Goal: Task Accomplishment & Management: Complete application form

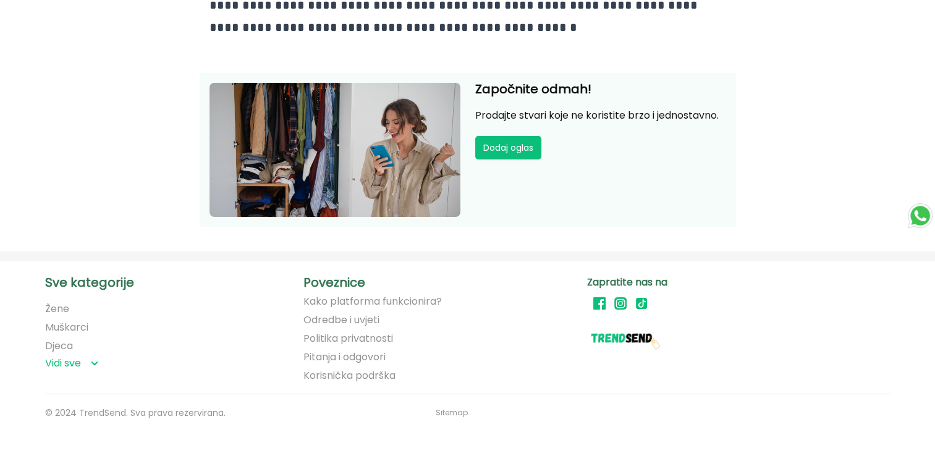
scroll to position [2684, 0]
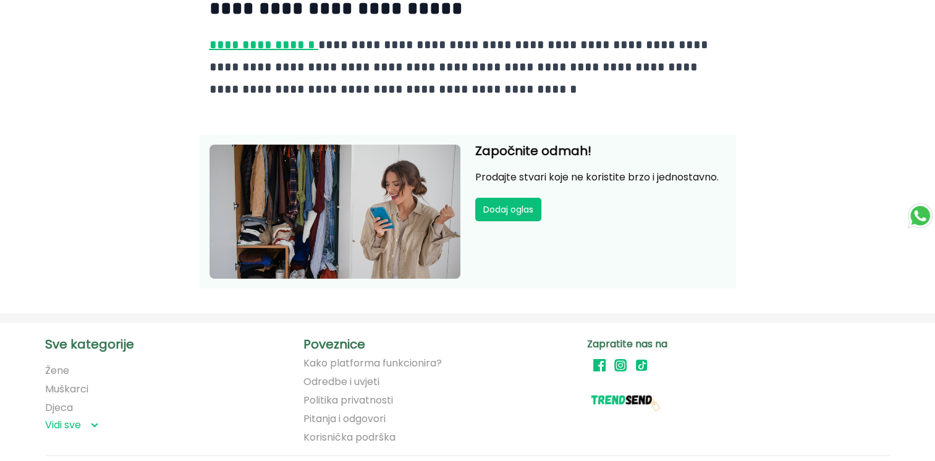
click at [323, 413] on link "Pitanja i odgovori" at bounding box center [344, 418] width 82 height 11
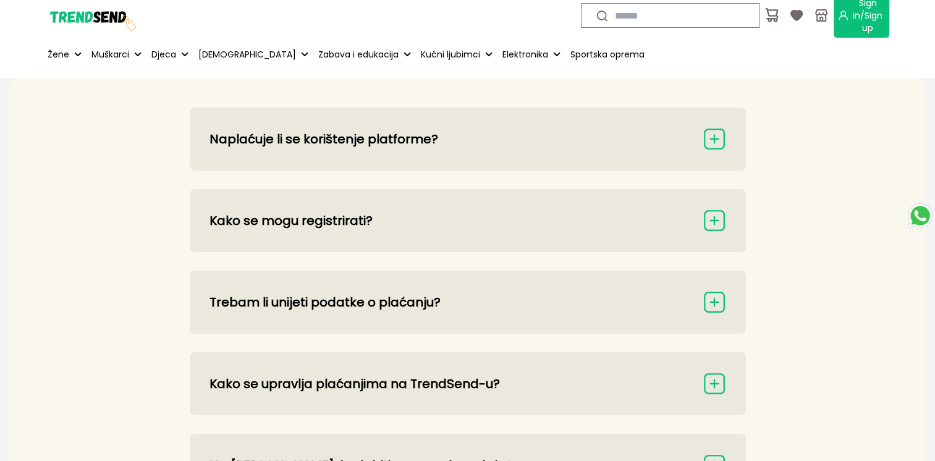
click at [322, 137] on button "Naplaćuje li se korištenje platforme?" at bounding box center [467, 138] width 517 height 23
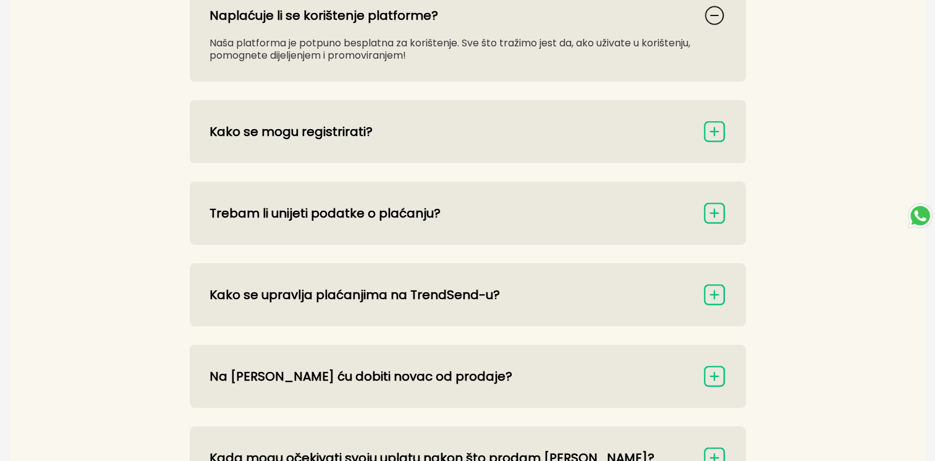
scroll to position [185, 0]
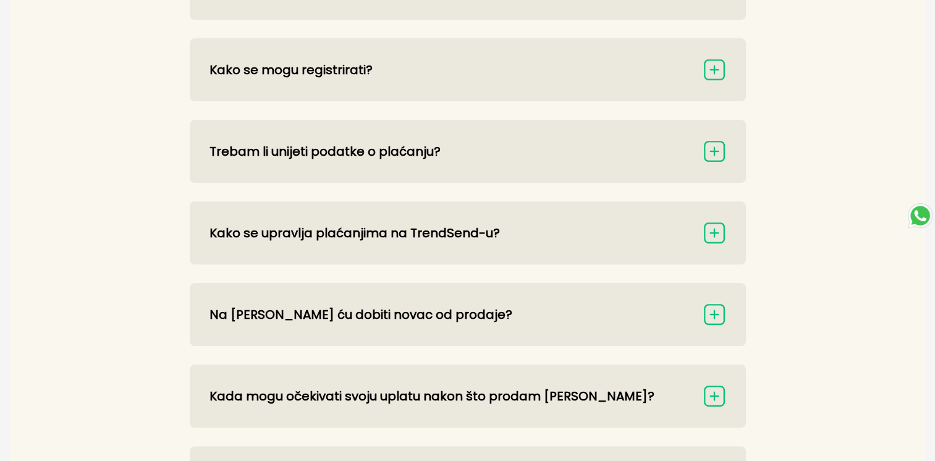
click at [227, 310] on button "Na [PERSON_NAME] ću dobiti novac od prodaje?" at bounding box center [467, 314] width 517 height 23
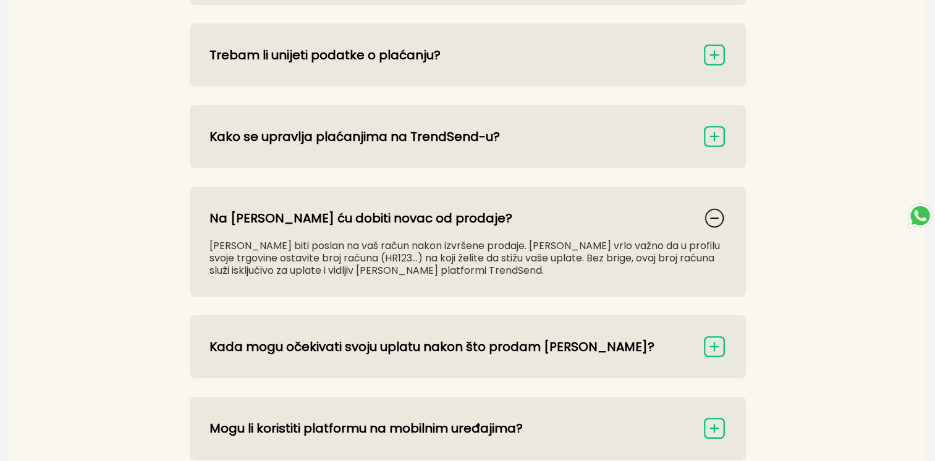
scroll to position [309, 0]
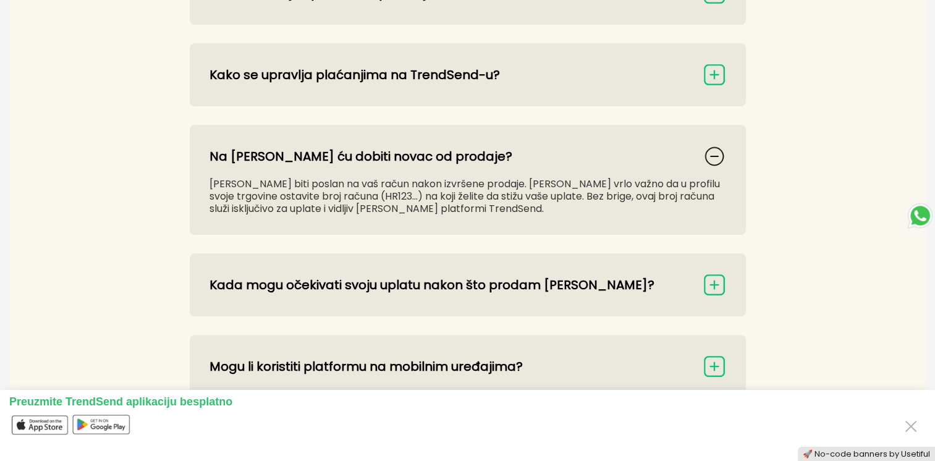
click at [300, 364] on button "Mogu li koristiti platformu na mobilnim uređajima?" at bounding box center [467, 366] width 517 height 23
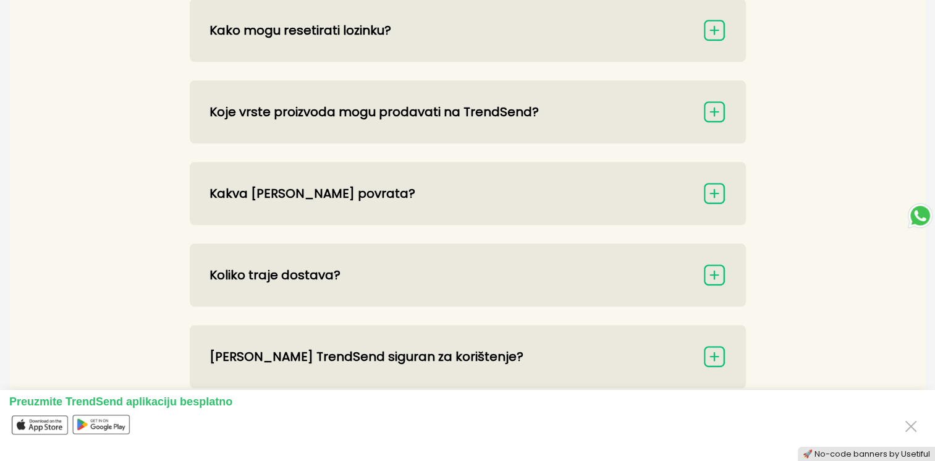
scroll to position [989, 0]
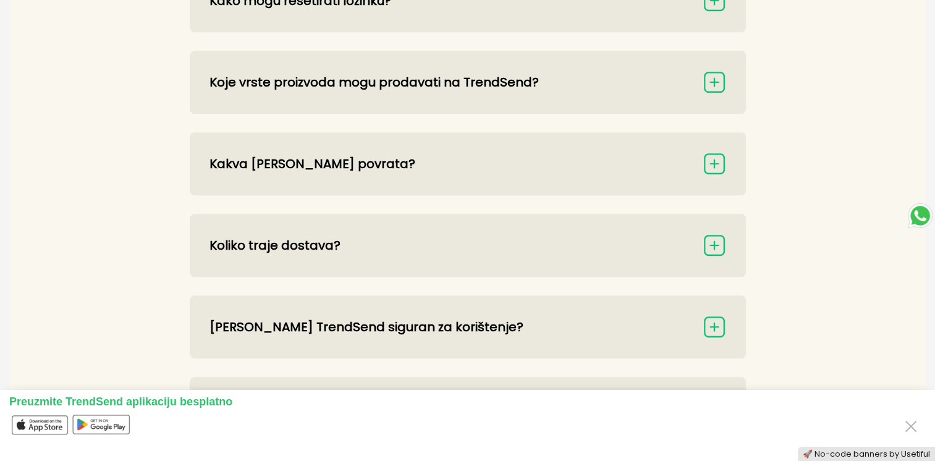
click at [227, 329] on button "[PERSON_NAME] TrendSend siguran za korištenje?" at bounding box center [467, 326] width 517 height 23
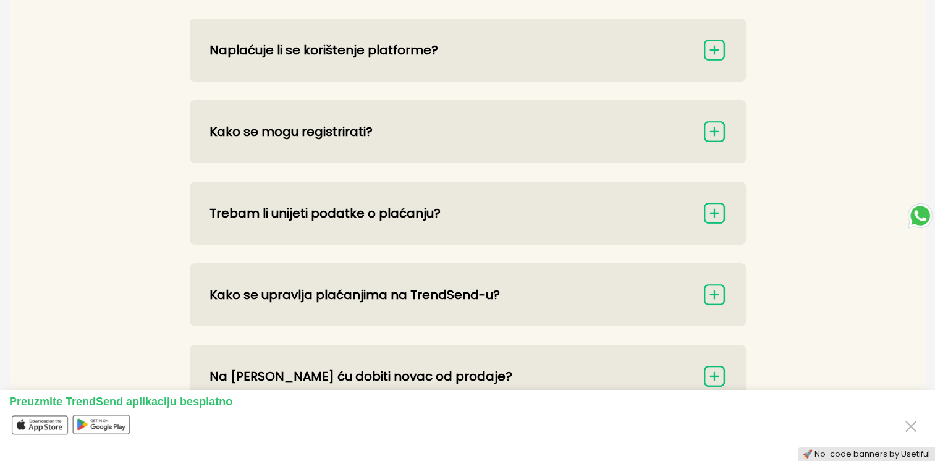
scroll to position [0, 0]
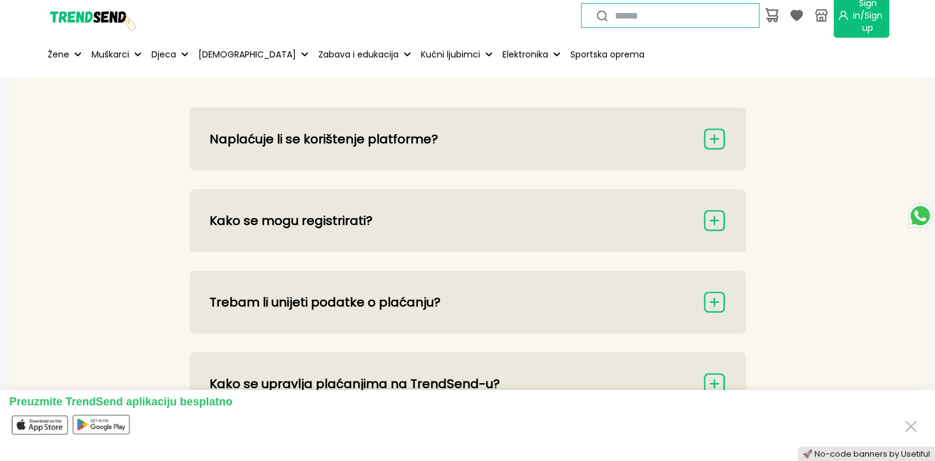
click at [852, 13] on span "Sign in/Sign up" at bounding box center [868, 15] width 33 height 37
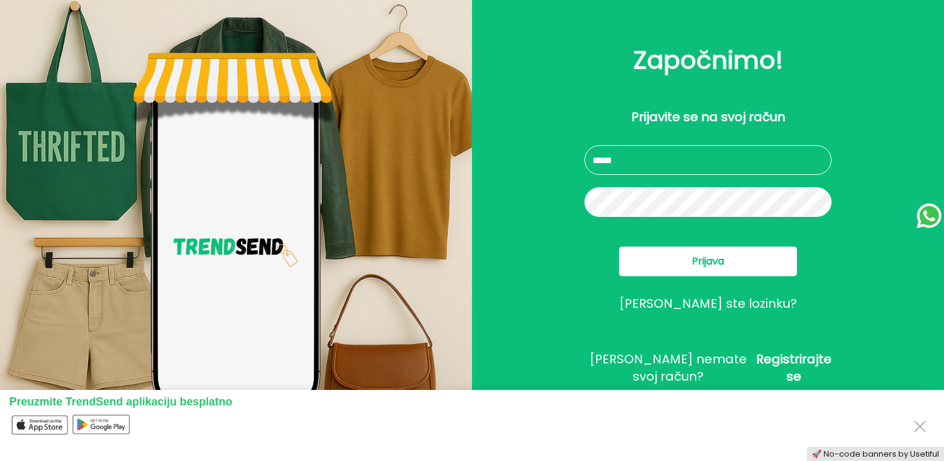
click at [779, 368] on span "Registrirajte se" at bounding box center [793, 367] width 75 height 35
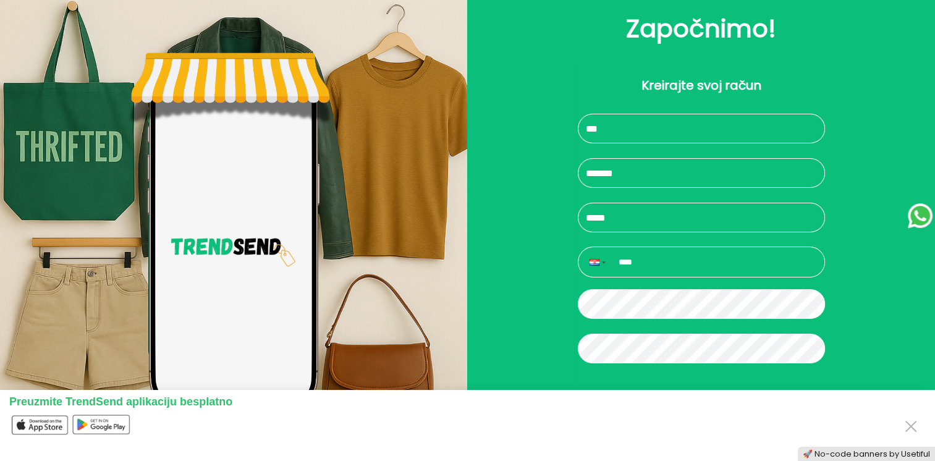
click at [667, 125] on input "text" at bounding box center [701, 129] width 247 height 30
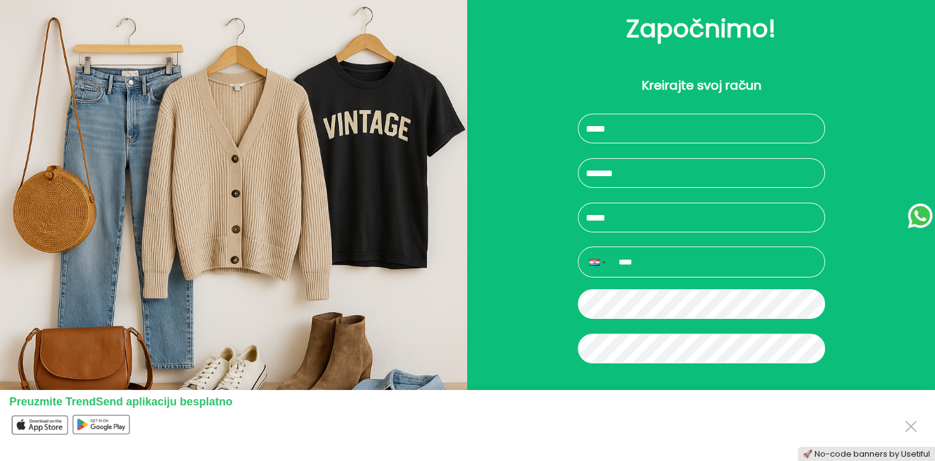
type input "*****"
click at [614, 173] on input "text" at bounding box center [701, 173] width 247 height 30
type input "*******"
click at [596, 218] on input "text" at bounding box center [701, 218] width 247 height 30
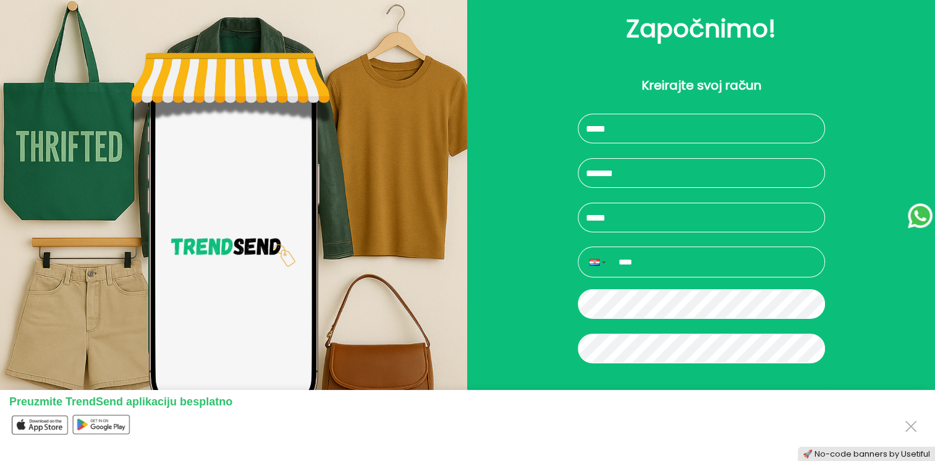
type input "**********"
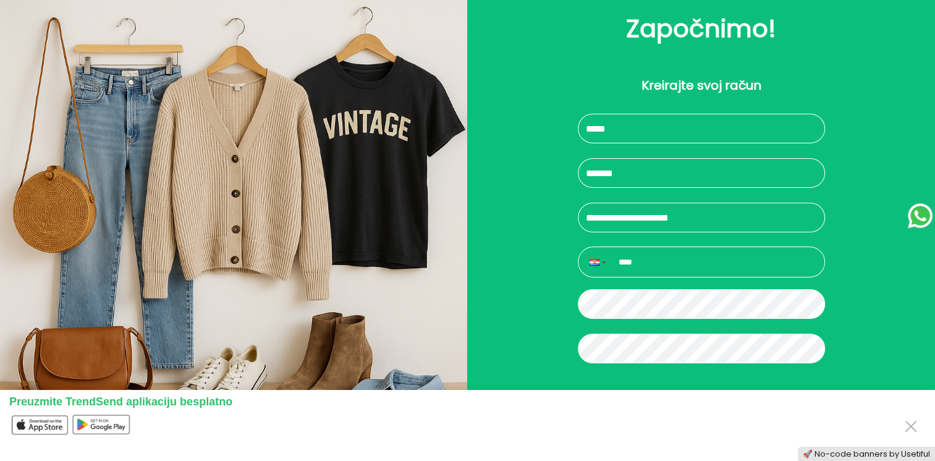
click at [638, 262] on input "****" at bounding box center [699, 261] width 229 height 17
type input "**********"
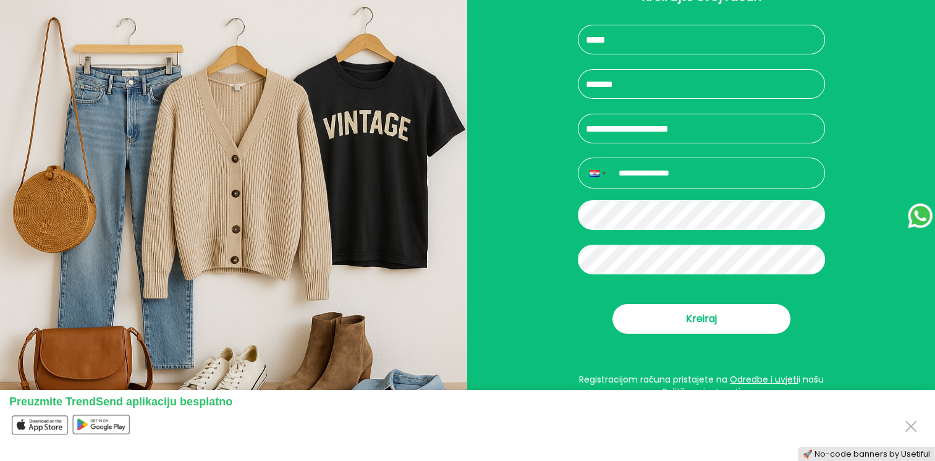
scroll to position [109, 0]
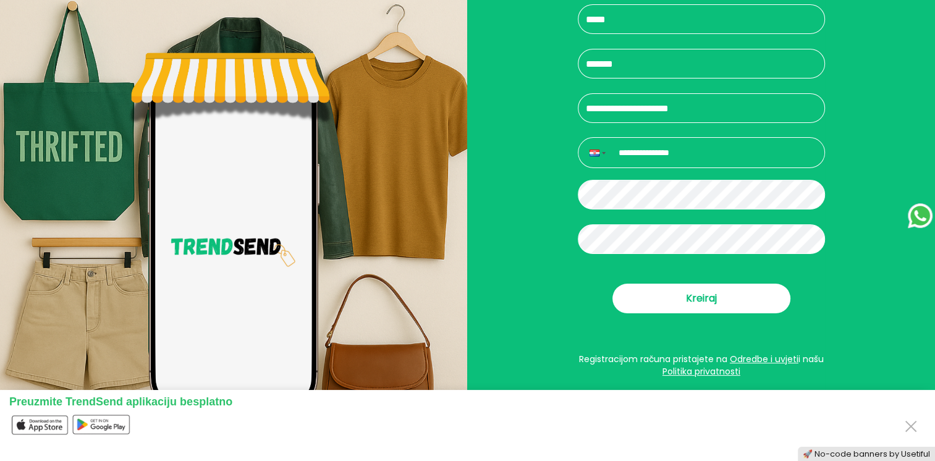
click at [695, 300] on span "Kreiraj" at bounding box center [701, 298] width 31 height 15
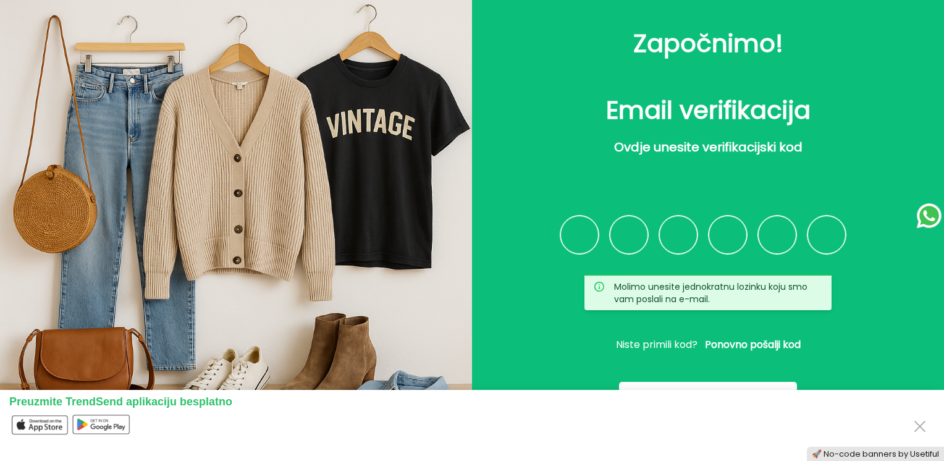
paste input "*"
type input "*"
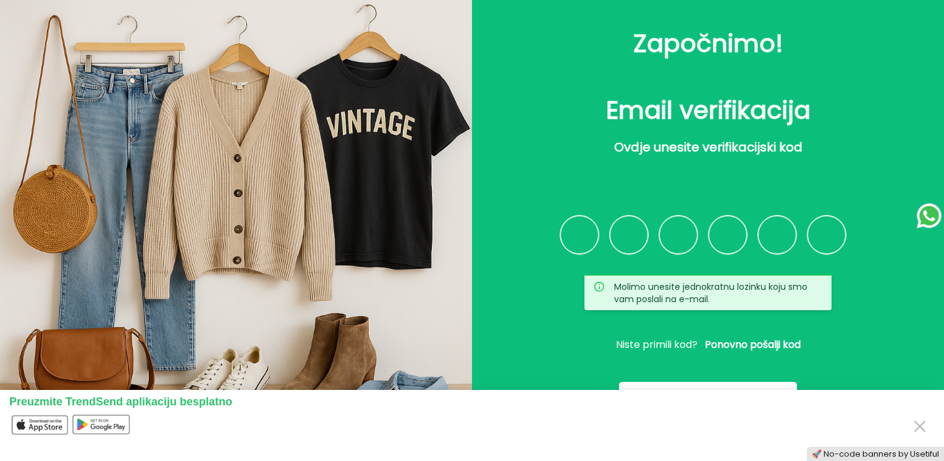
type input "*"
click at [835, 225] on input "*" at bounding box center [827, 235] width 38 height 38
click at [922, 427] on button "Close" at bounding box center [920, 425] width 20 height 23
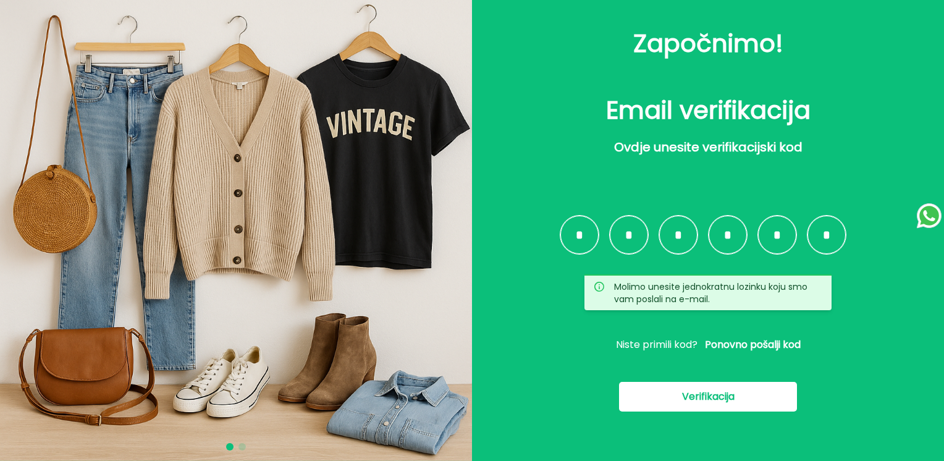
click at [691, 392] on span "Verifikacija" at bounding box center [708, 396] width 53 height 15
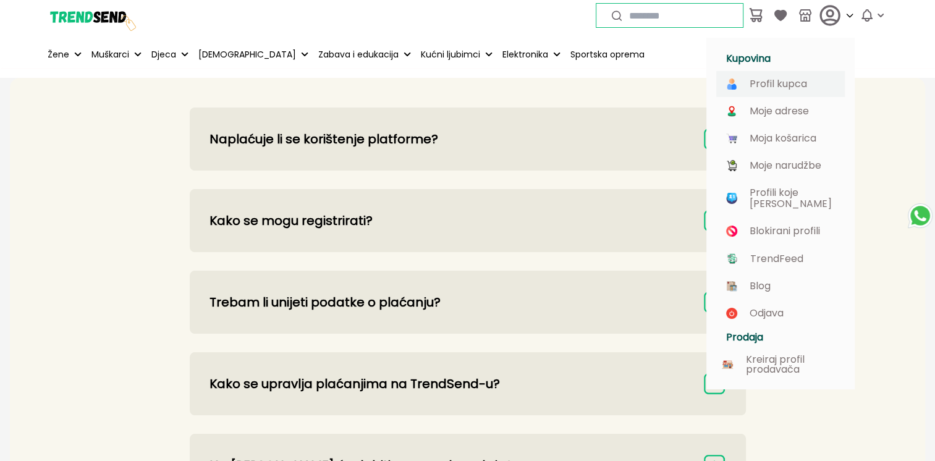
click at [798, 79] on p "Profil kupca" at bounding box center [778, 83] width 57 height 11
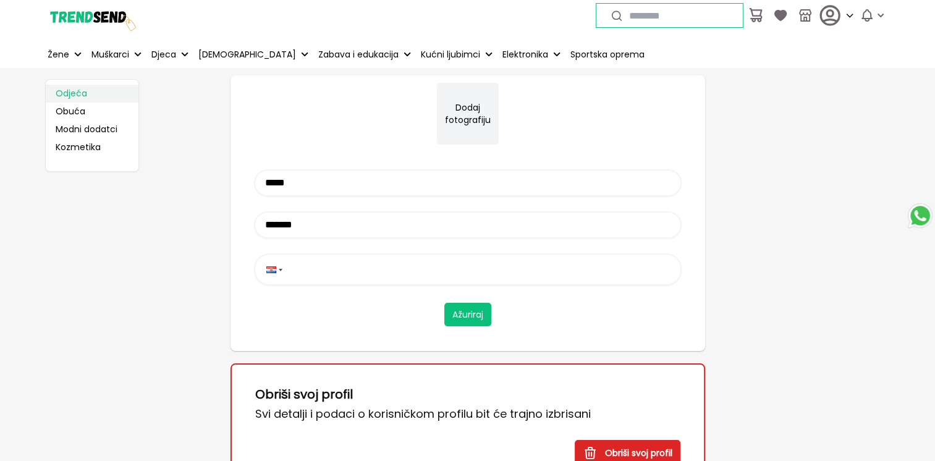
click at [62, 92] on link "Odjeća" at bounding box center [92, 94] width 93 height 18
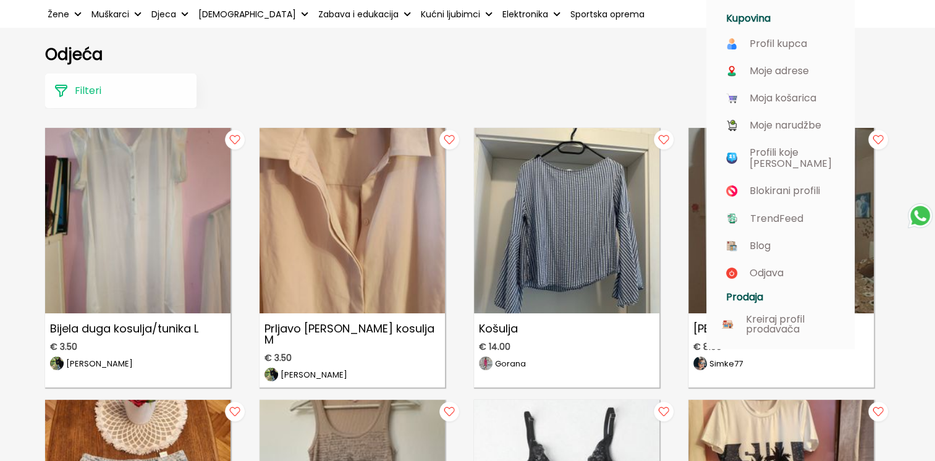
scroll to position [62, 0]
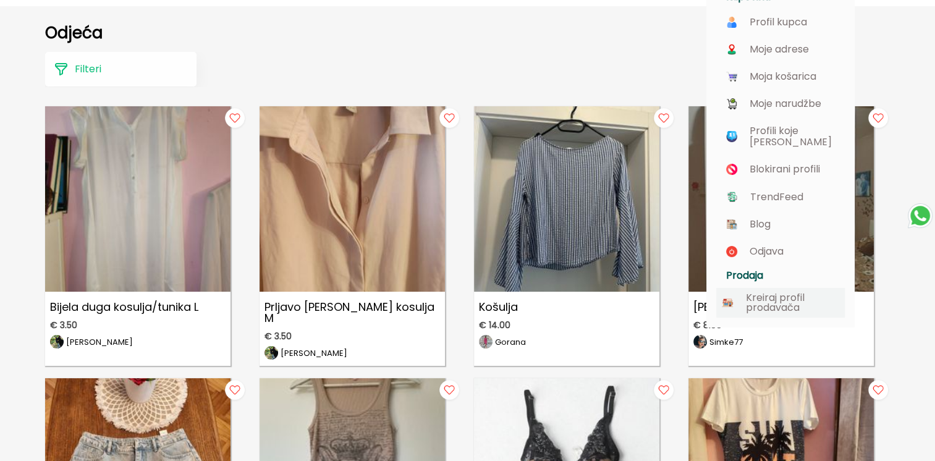
click at [769, 293] on p "Kreiraj profil prodavača" at bounding box center [793, 303] width 94 height 20
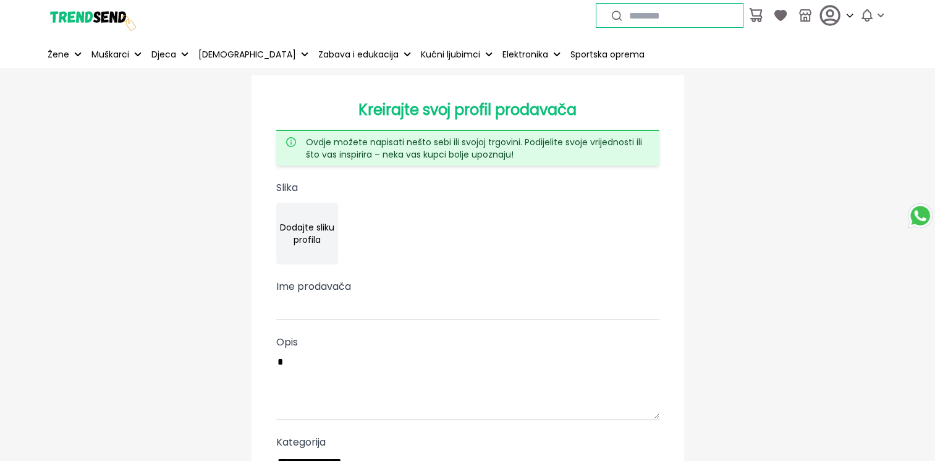
click at [316, 281] on span "Ime prodavača" at bounding box center [313, 286] width 75 height 14
click at [316, 294] on input "Ime prodavača" at bounding box center [467, 307] width 383 height 26
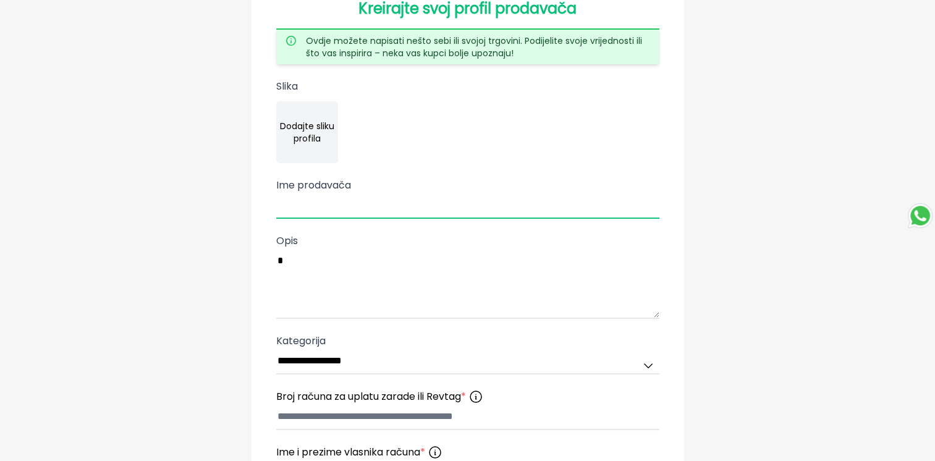
scroll to position [124, 0]
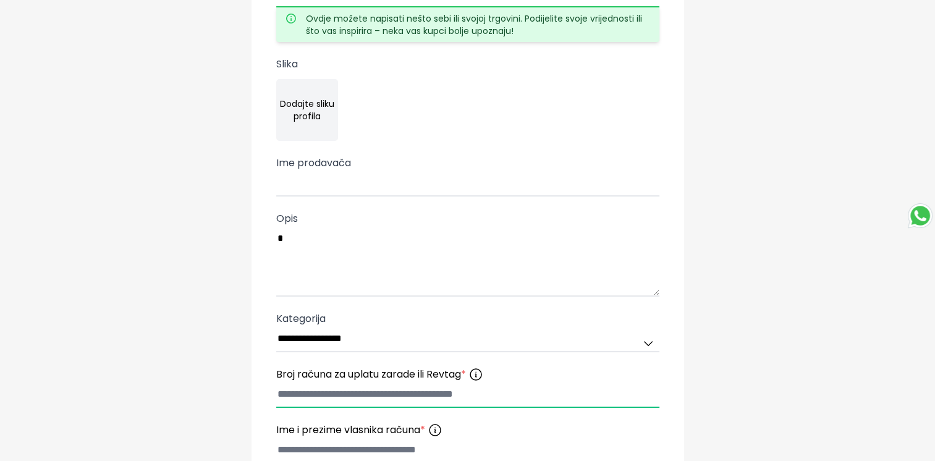
click at [425, 392] on input "text" at bounding box center [467, 395] width 383 height 26
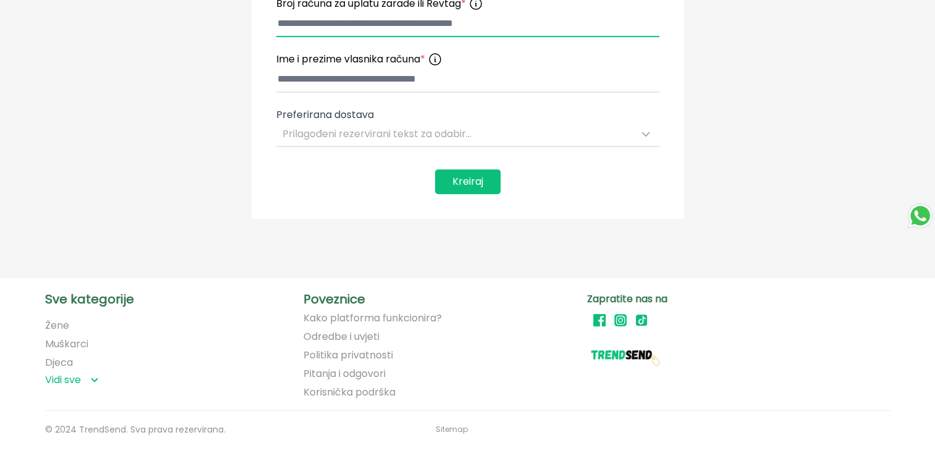
scroll to position [531, 0]
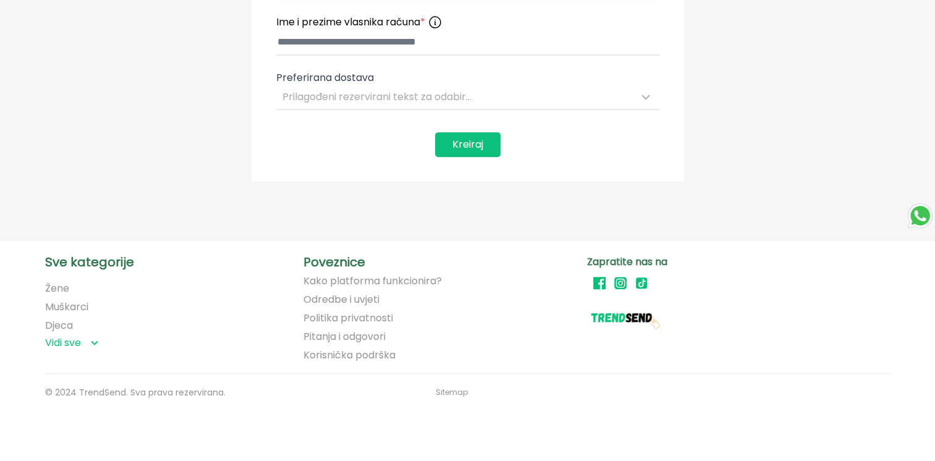
click at [309, 350] on link "Korisnička podrška" at bounding box center [349, 355] width 92 height 11
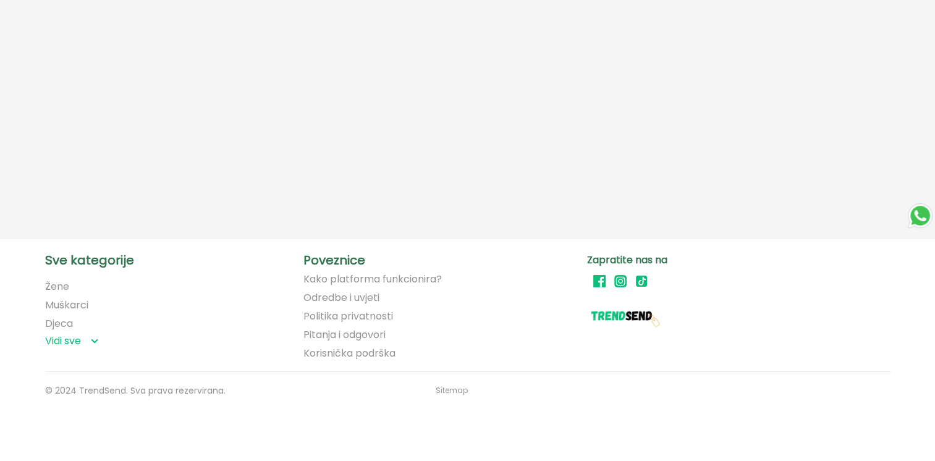
scroll to position [78, 0]
